Goal: Complete application form: Complete application form

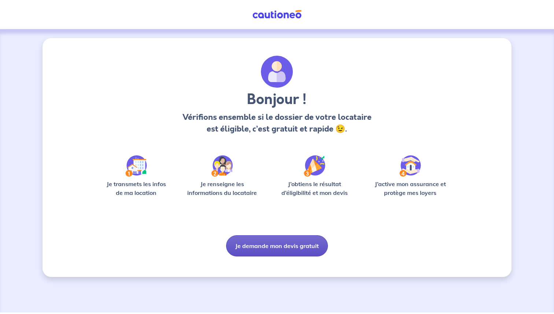
click at [285, 245] on button "Je demande mon devis gratuit" at bounding box center [277, 245] width 102 height 21
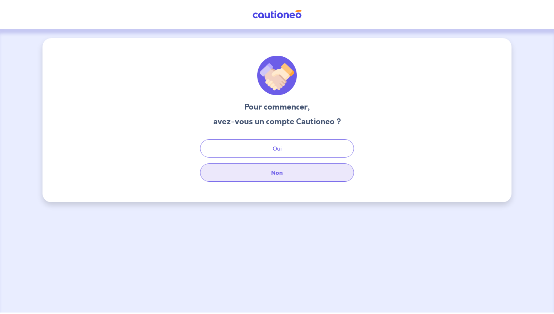
click at [284, 181] on button "Non" at bounding box center [277, 173] width 154 height 18
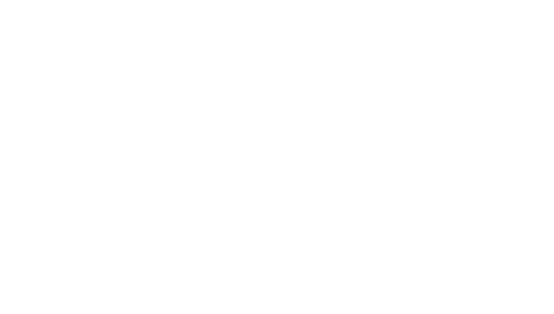
select select "FR"
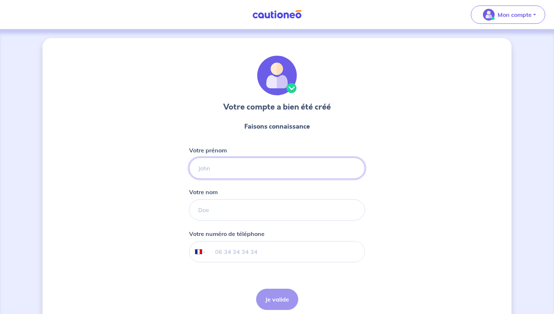
click at [215, 175] on input "Votre prénom" at bounding box center [277, 168] width 176 height 21
type input "[PERSON_NAME]"
type input "06 67 17 04 44"
click at [281, 307] on button "Je valide" at bounding box center [277, 299] width 42 height 21
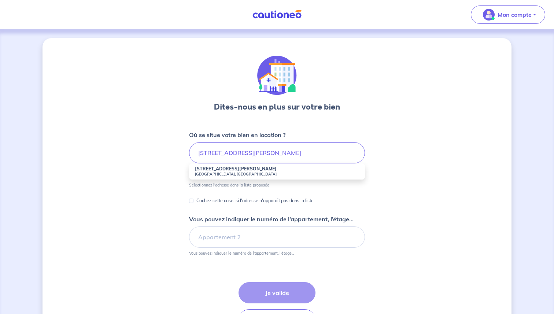
click at [217, 174] on small "[GEOGRAPHIC_DATA], [GEOGRAPHIC_DATA]" at bounding box center [277, 174] width 164 height 5
type input "[STREET_ADDRESS][PERSON_NAME]"
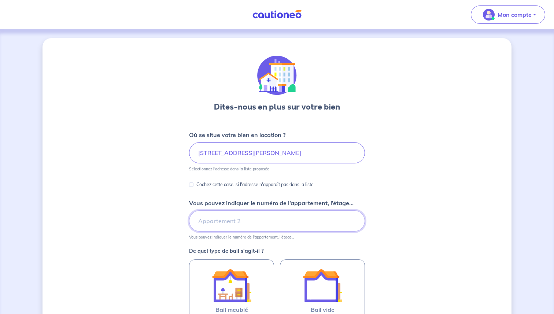
click at [217, 227] on input "Vous pouvez indiquer le numéro de l’appartement, l’étage..." at bounding box center [277, 221] width 176 height 21
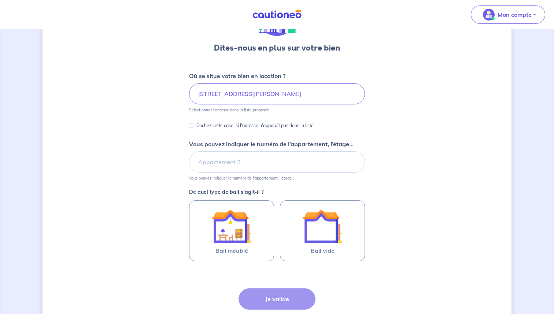
scroll to position [63, 0]
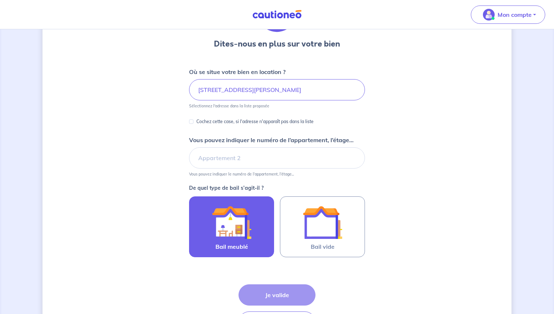
click at [231, 238] on img at bounding box center [232, 223] width 40 height 40
click at [0, 0] on input "Bail meublé" at bounding box center [0, 0] width 0 height 0
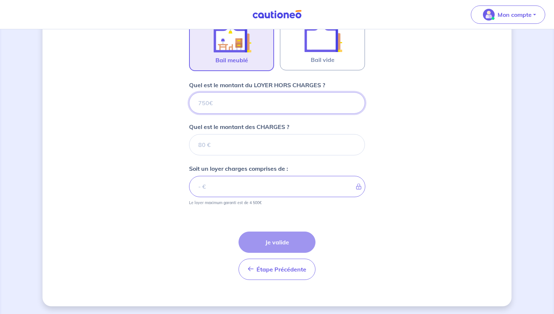
scroll to position [251, 0]
type input "7"
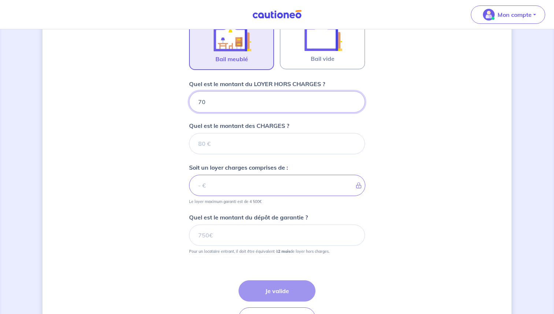
type input "700"
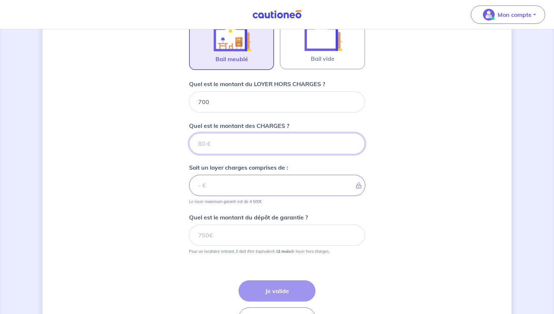
click at [267, 144] on input "Quel est le montant des CHARGES ?" at bounding box center [277, 143] width 176 height 21
type input "50"
type input "750"
type input "50"
click at [420, 149] on div "Dites-nous en plus sur votre bien Où se situe votre bien en location ? [STREET_…" at bounding box center [277, 71] width 469 height 568
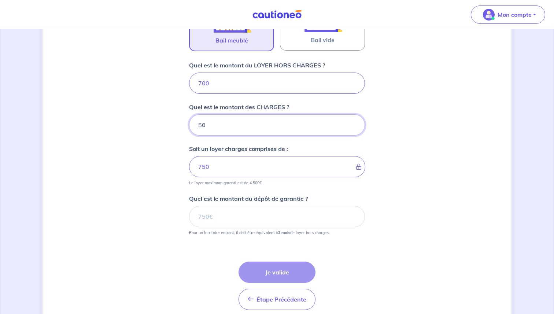
scroll to position [301, 0]
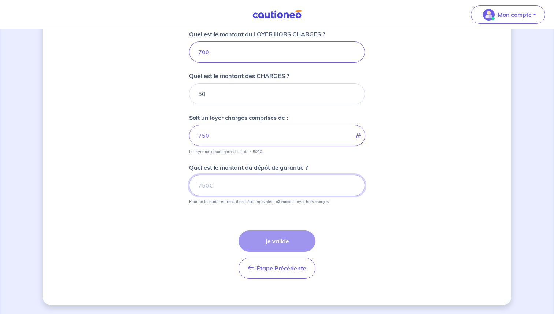
click at [320, 184] on input "Quel est le montant du dépôt de garantie ?" at bounding box center [277, 185] width 176 height 21
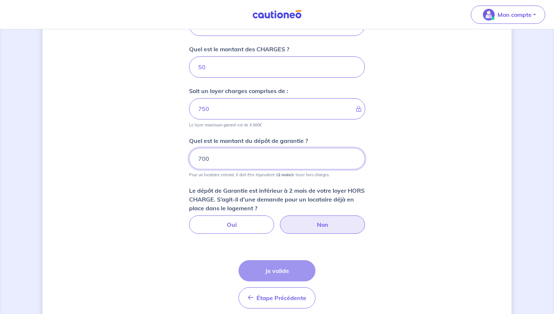
scroll to position [329, 0]
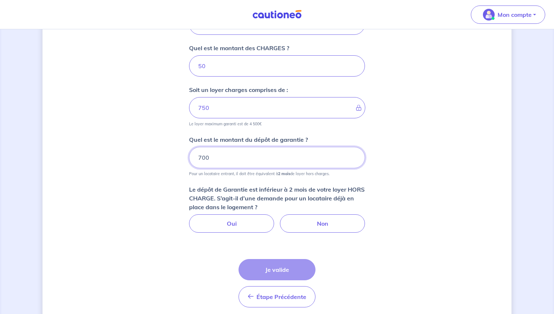
type input "700"
click at [420, 196] on div "Dites-nous en plus sur votre bien Où se situe votre bien en location ? [STREET_…" at bounding box center [277, 21] width 469 height 625
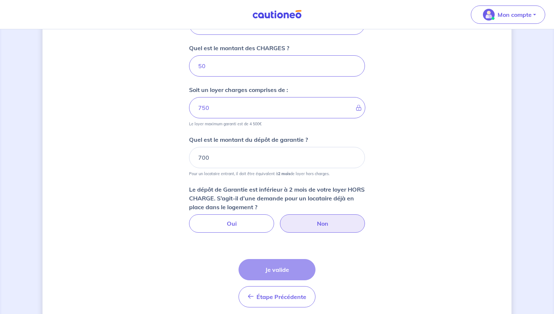
click at [310, 222] on label "Non" at bounding box center [322, 224] width 85 height 18
click at [280, 219] on input "Non" at bounding box center [277, 217] width 5 height 5
radio input "true"
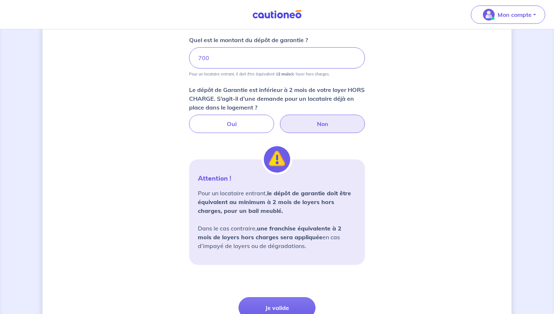
scroll to position [494, 0]
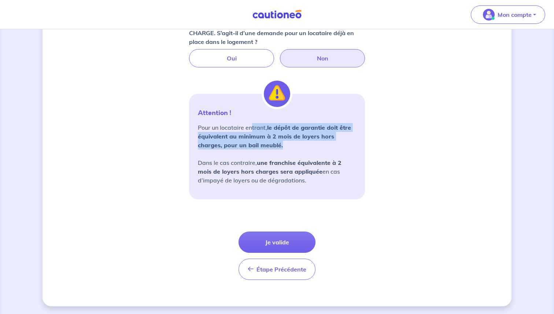
drag, startPoint x: 251, startPoint y: 128, endPoint x: 285, endPoint y: 144, distance: 37.2
click at [285, 144] on p "Pour un locataire entrant, le dépôt de garantie doit être équivalent au minimum…" at bounding box center [277, 154] width 158 height 62
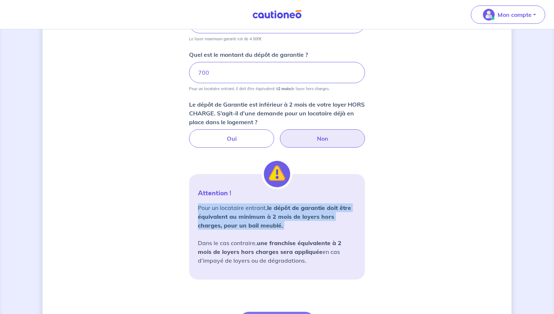
scroll to position [345, 0]
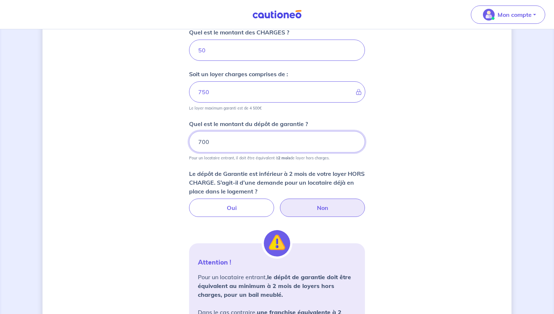
click at [237, 146] on input "700" at bounding box center [277, 141] width 176 height 21
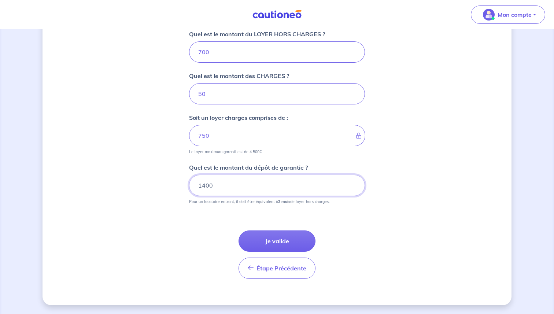
type input "1400"
click at [394, 168] on div "Dites-nous en plus sur votre bien Où se situe votre bien en location ? [STREET_…" at bounding box center [277, 21] width 469 height 568
click at [268, 241] on button "Je valide" at bounding box center [277, 241] width 77 height 21
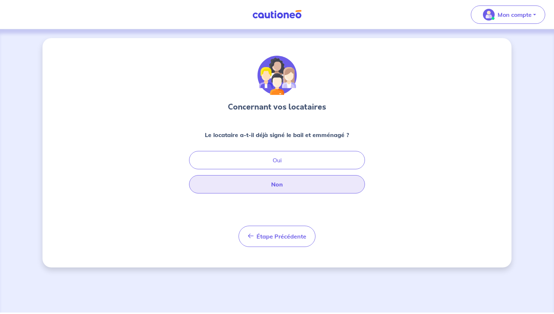
click at [293, 181] on button "Non" at bounding box center [277, 184] width 176 height 18
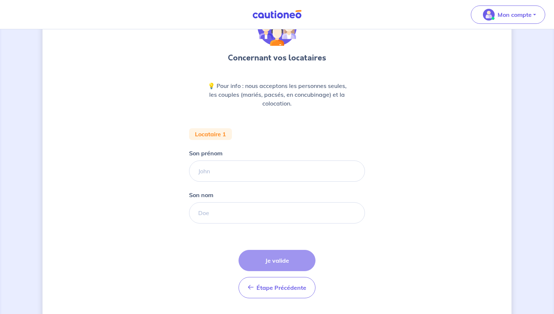
scroll to position [52, 0]
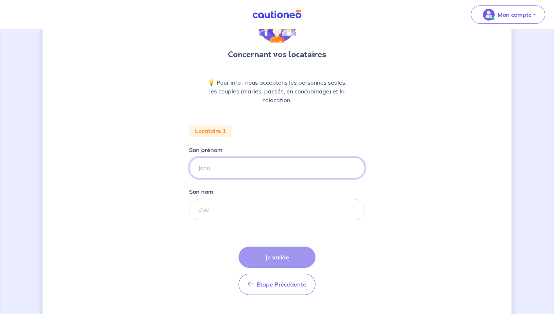
click at [249, 170] on input "Son prénom" at bounding box center [277, 167] width 176 height 21
type input "[PERSON_NAME]"
click at [229, 215] on input "Son nom" at bounding box center [277, 209] width 176 height 21
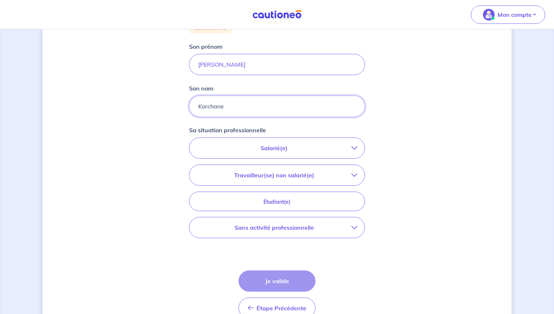
scroll to position [155, 0]
type input "Korchane"
click at [298, 232] on p "Sans activité professionnelle" at bounding box center [274, 228] width 155 height 9
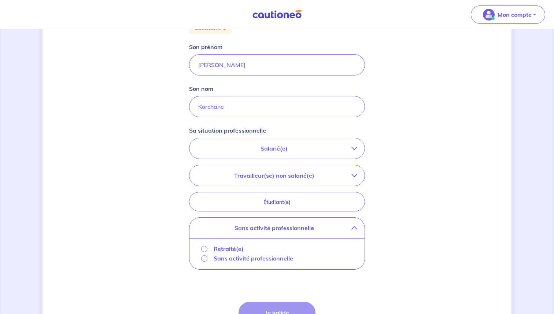
click at [224, 258] on p "Sans activité professionnelle" at bounding box center [254, 258] width 80 height 9
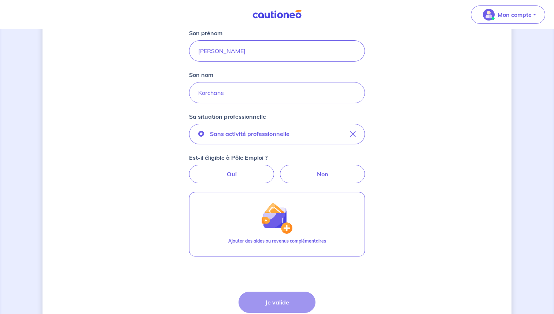
scroll to position [171, 0]
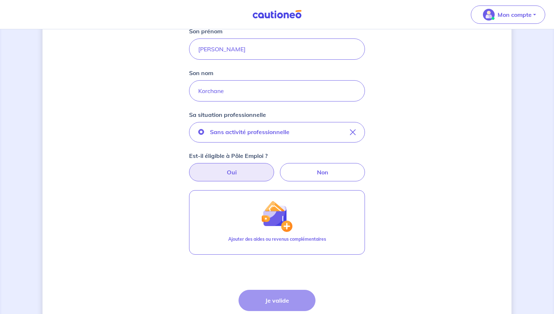
click at [241, 169] on label "Oui" at bounding box center [231, 172] width 85 height 18
click at [275, 168] on input "Oui" at bounding box center [277, 165] width 5 height 5
radio input "true"
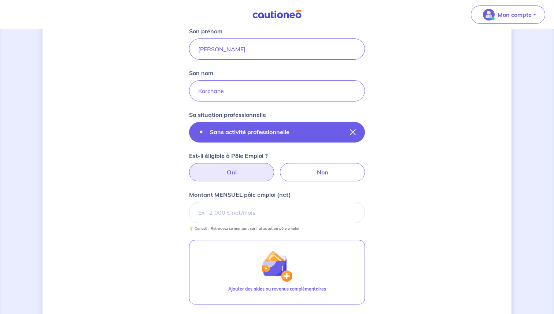
click at [348, 133] on button "Sans activité professionnelle" at bounding box center [277, 132] width 176 height 21
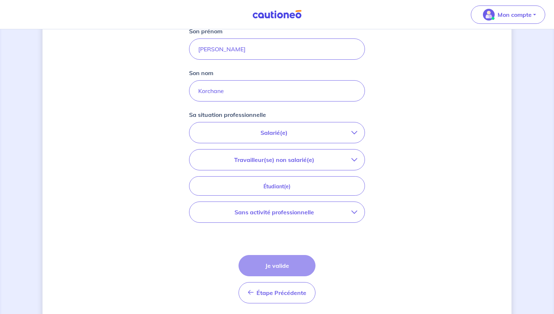
click at [297, 217] on button "Sans activité professionnelle" at bounding box center [277, 212] width 175 height 21
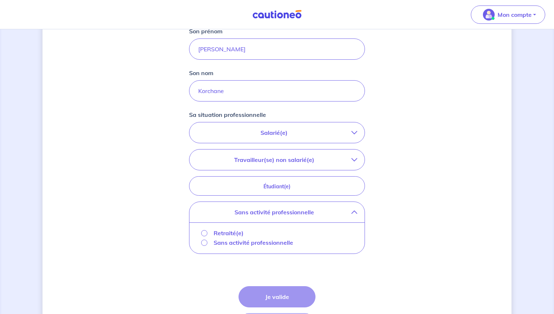
click at [236, 234] on p "Retraité(e)" at bounding box center [229, 233] width 30 height 9
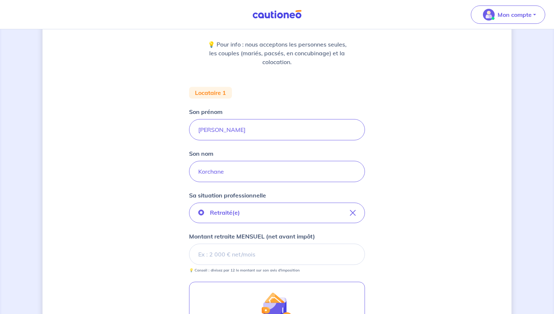
scroll to position [242, 0]
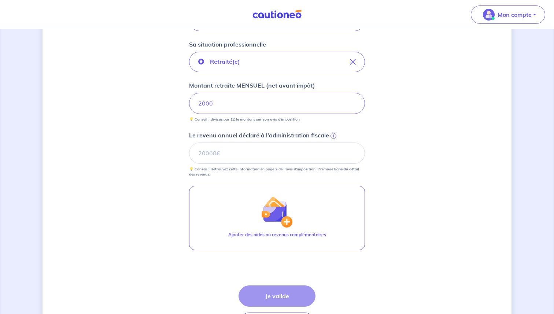
click at [270, 289] on div "Étape Précédente Précédent Je valide Je valide" at bounding box center [277, 310] width 77 height 48
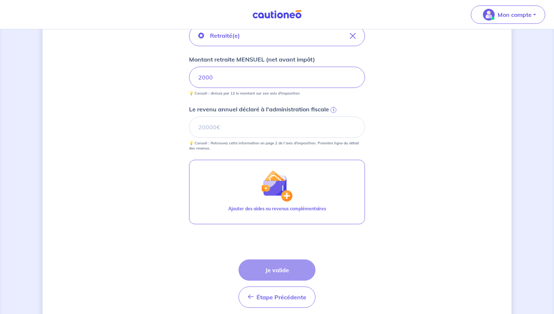
scroll to position [269, 0]
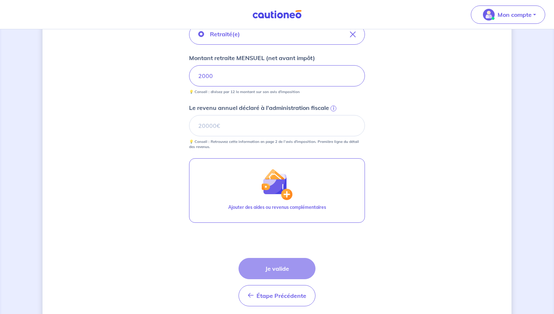
click at [368, 228] on div "Concernant vos locataires 💡 Pour info : nous acceptons les personnes seules, le…" at bounding box center [277, 51] width 469 height 564
click at [289, 131] on input "Le revenu annuel déclaré à l'administration fiscale i" at bounding box center [277, 125] width 176 height 21
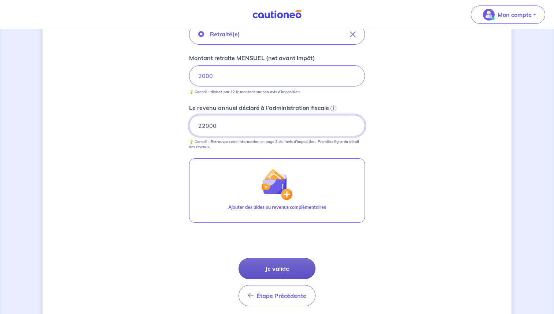
type input "22000"
click at [285, 274] on button "Je valide" at bounding box center [277, 268] width 77 height 21
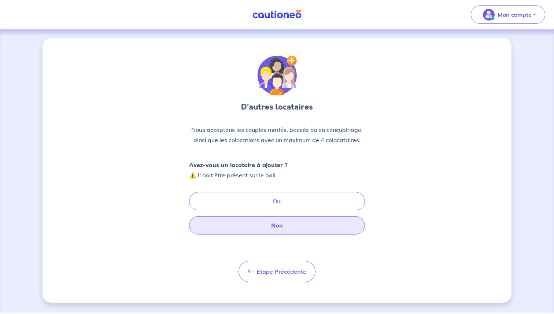
click at [279, 223] on button "Non" at bounding box center [277, 225] width 176 height 18
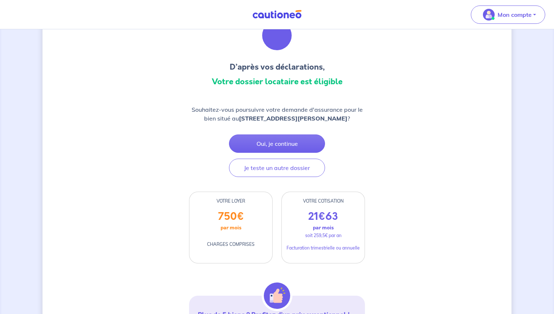
scroll to position [40, 0]
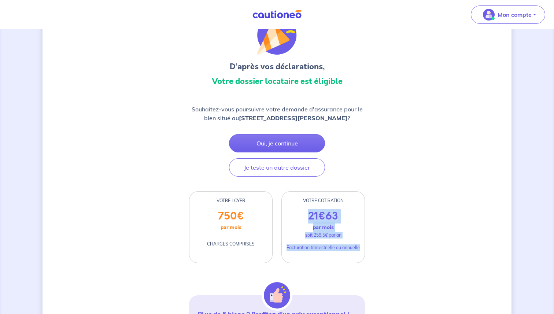
drag, startPoint x: 345, startPoint y: 255, endPoint x: 340, endPoint y: 209, distance: 46.5
click at [340, 209] on div "VOTRE COTISATION 21 € 63 par mois soit 259,5€ par an Facturation trimestrielle …" at bounding box center [324, 227] width 84 height 72
drag, startPoint x: 340, startPoint y: 209, endPoint x: 341, endPoint y: 254, distance: 45.5
click at [341, 254] on div "VOTRE COTISATION 21 € 63 par mois soit 259,5€ par an Facturation trimestrielle …" at bounding box center [324, 227] width 84 height 72
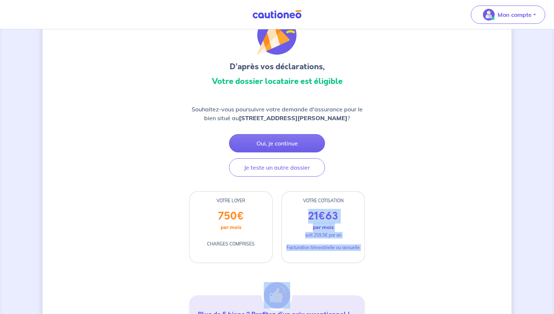
click at [332, 253] on div "21 € 63 par mois soit 259,5€ par an Facturation trimestrielle ou annuelle" at bounding box center [323, 236] width 83 height 53
drag, startPoint x: 332, startPoint y: 253, endPoint x: 326, endPoint y: 207, distance: 46.2
click at [326, 207] on div "VOTRE COTISATION 21 € 63 par mois soit 259,5€ par an Facturation trimestrielle …" at bounding box center [324, 227] width 84 height 72
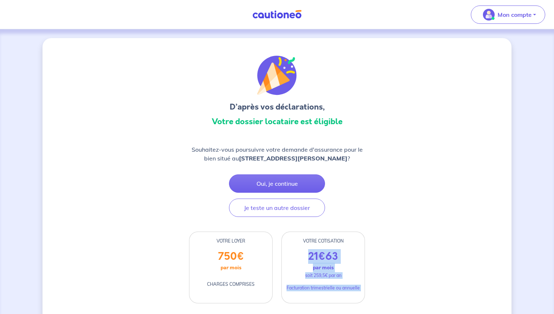
click at [266, 17] on img at bounding box center [277, 14] width 55 height 9
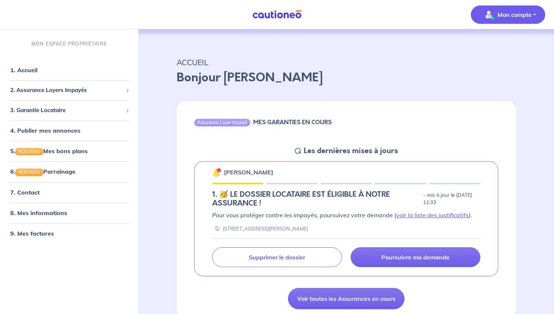
click at [519, 16] on p "Mon compte" at bounding box center [515, 14] width 34 height 9
click at [306, 18] on nav "Mon compte Mes informations Me déconnecter MON ESPACE PROPRIÉTAIRE 1. Accueil 2…" at bounding box center [277, 14] width 554 height 29
click at [268, 18] on img at bounding box center [277, 14] width 55 height 9
